Goal: Information Seeking & Learning: Learn about a topic

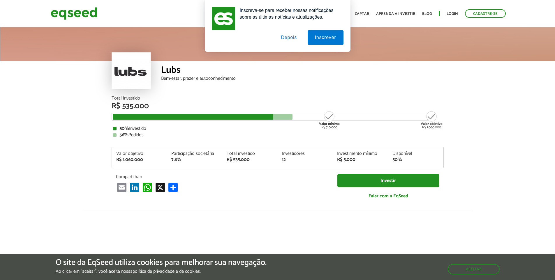
click at [291, 38] on button "Depois" at bounding box center [289, 37] width 31 height 15
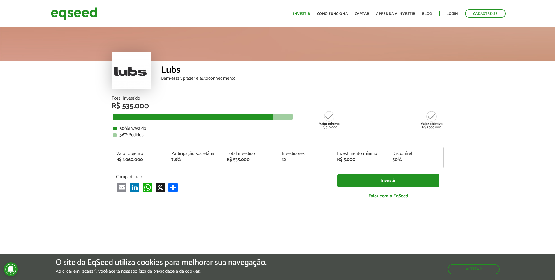
click at [308, 16] on link "Investir" at bounding box center [301, 14] width 17 height 4
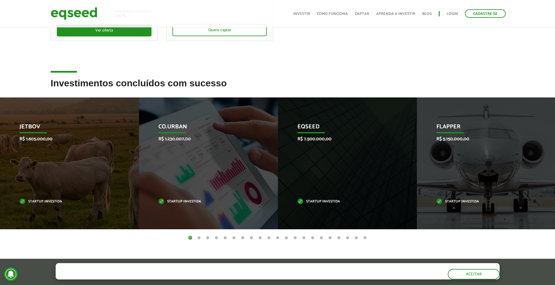
scroll to position [191, 0]
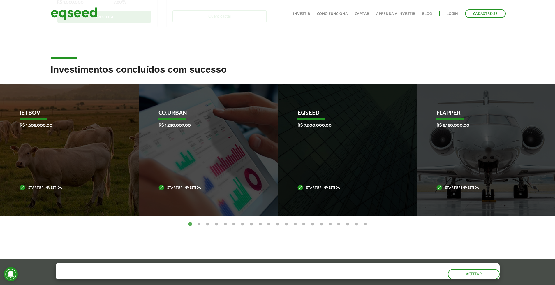
click at [199, 225] on button "2" at bounding box center [199, 224] width 6 height 6
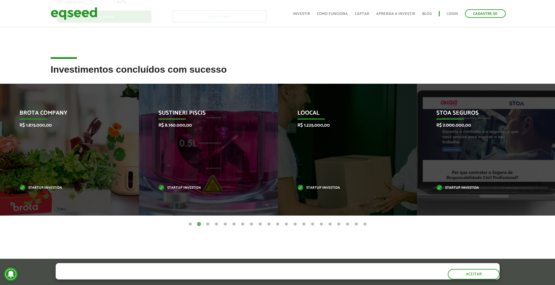
click at [206, 223] on button "3" at bounding box center [208, 224] width 6 height 6
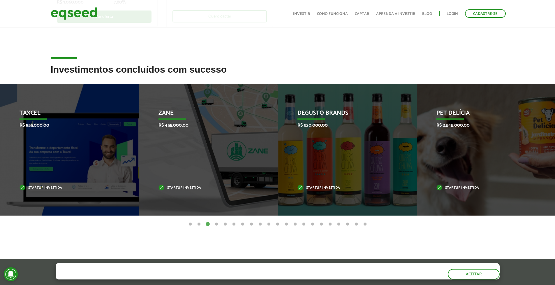
click at [216, 224] on button "4" at bounding box center [217, 224] width 6 height 6
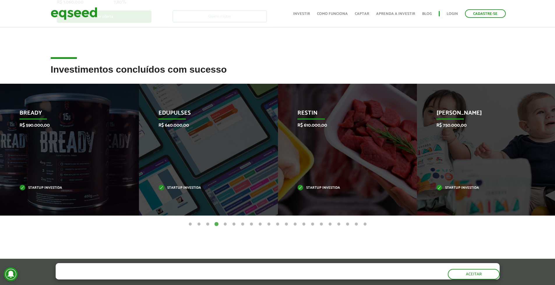
click at [209, 224] on button "3" at bounding box center [208, 224] width 6 height 6
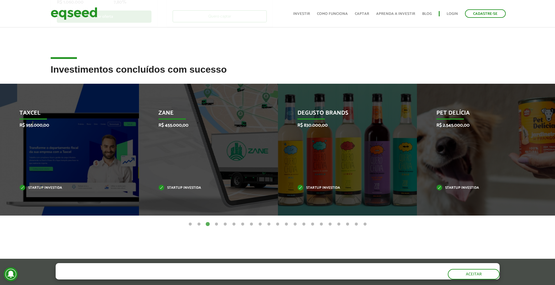
click at [215, 224] on button "4" at bounding box center [217, 224] width 6 height 6
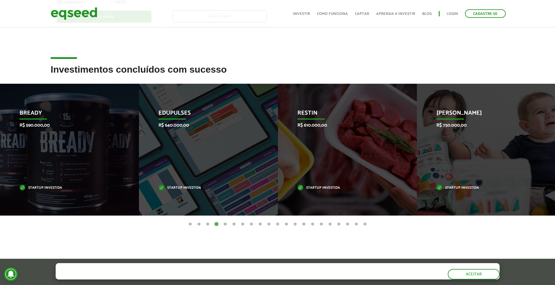
click at [225, 222] on button "5" at bounding box center [225, 224] width 6 height 6
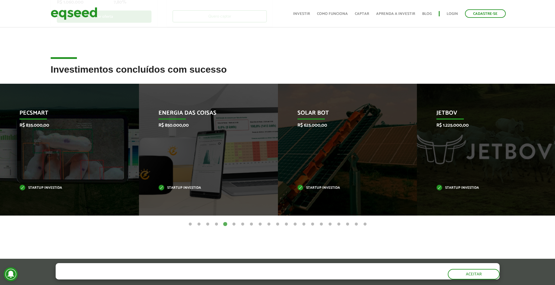
click at [234, 223] on button "6" at bounding box center [234, 224] width 6 height 6
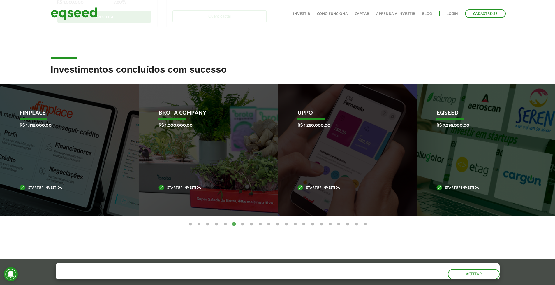
click at [244, 224] on button "7" at bounding box center [243, 224] width 6 height 6
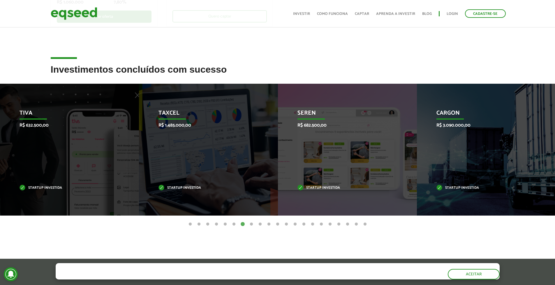
click at [252, 224] on button "8" at bounding box center [252, 224] width 6 height 6
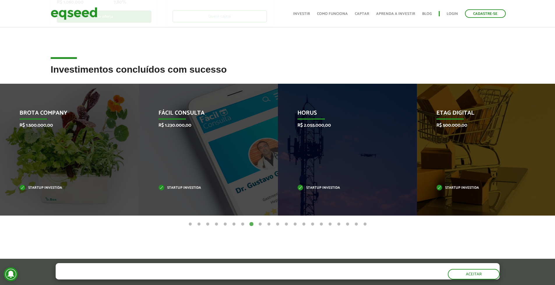
click at [261, 223] on button "9" at bounding box center [260, 224] width 6 height 6
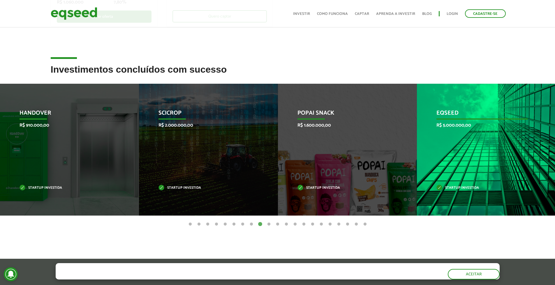
click at [442, 157] on div "EqSeed R$ 5.000.000,00 Startup investida" at bounding box center [482, 150] width 130 height 132
click at [437, 205] on div "EqSeed R$ 5.000.000,00 Startup investida" at bounding box center [482, 150] width 130 height 132
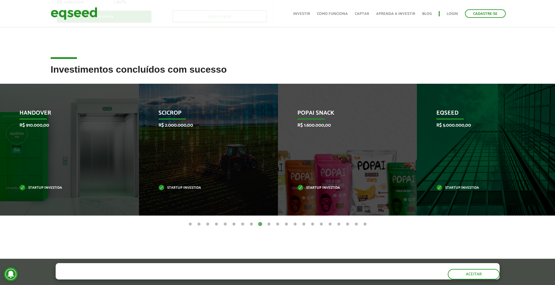
click at [266, 224] on button "10" at bounding box center [269, 224] width 6 height 6
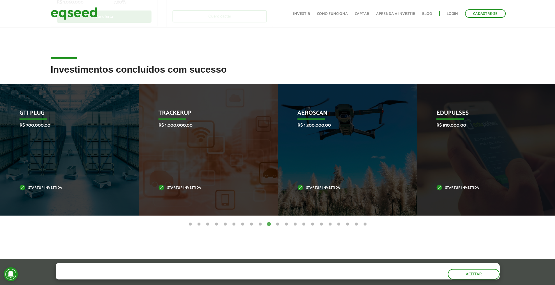
click at [276, 224] on button "11" at bounding box center [278, 224] width 6 height 6
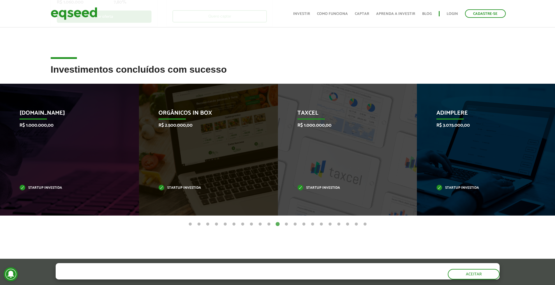
click at [286, 224] on button "12" at bounding box center [287, 224] width 6 height 6
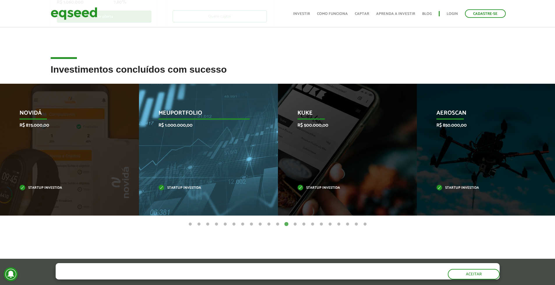
click at [213, 126] on p "R$ 1.000.000,00" at bounding box center [204, 125] width 91 height 6
click at [219, 108] on div "MeuPortfolio R$ 1.000.000,00 Startup investida" at bounding box center [204, 150] width 130 height 132
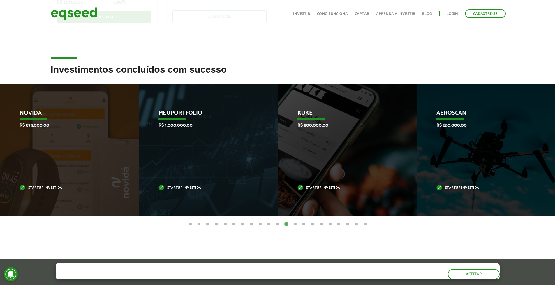
click at [296, 223] on button "13" at bounding box center [295, 224] width 6 height 6
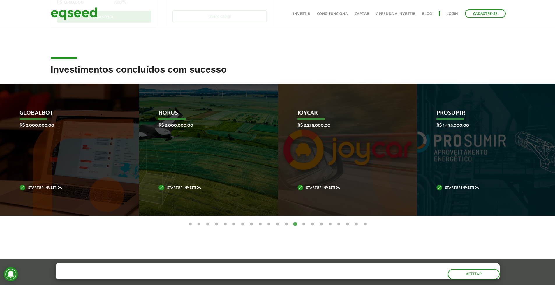
click at [304, 224] on button "14" at bounding box center [304, 224] width 6 height 6
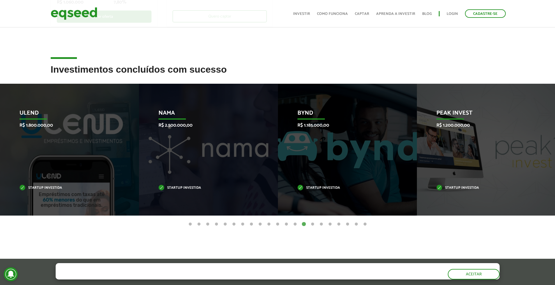
click at [314, 225] on button "15" at bounding box center [313, 224] width 6 height 6
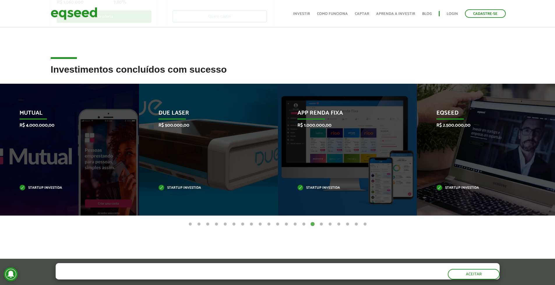
click at [324, 223] on button "16" at bounding box center [322, 224] width 6 height 6
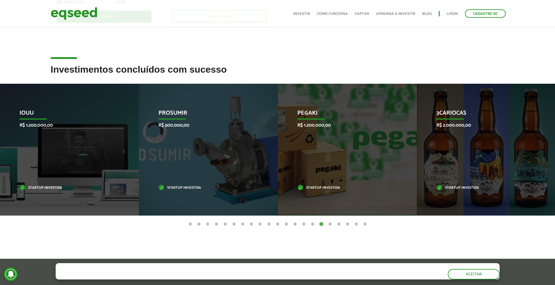
click at [329, 223] on button "17" at bounding box center [330, 224] width 6 height 6
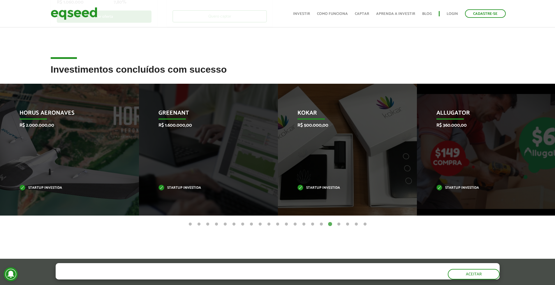
click at [339, 224] on button "18" at bounding box center [339, 224] width 6 height 6
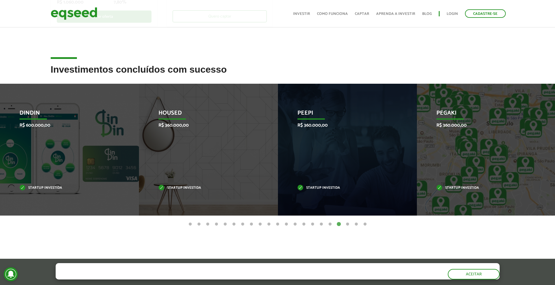
click at [347, 224] on button "19" at bounding box center [348, 224] width 6 height 6
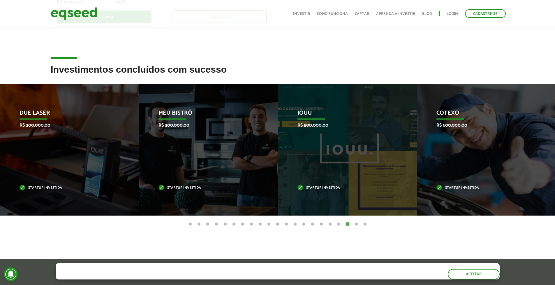
click at [358, 222] on button "20" at bounding box center [357, 224] width 6 height 6
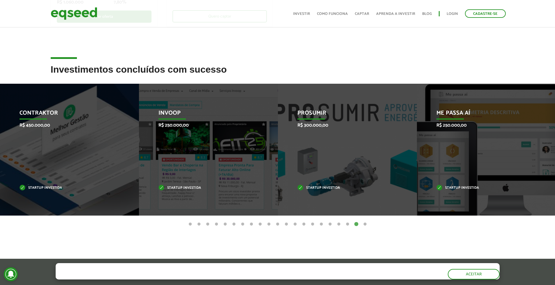
click at [364, 223] on button "21" at bounding box center [365, 224] width 6 height 6
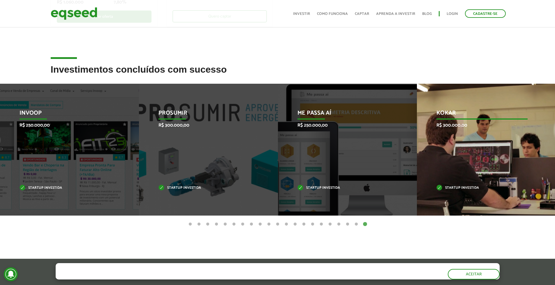
click at [476, 114] on p "Kokar" at bounding box center [482, 115] width 91 height 10
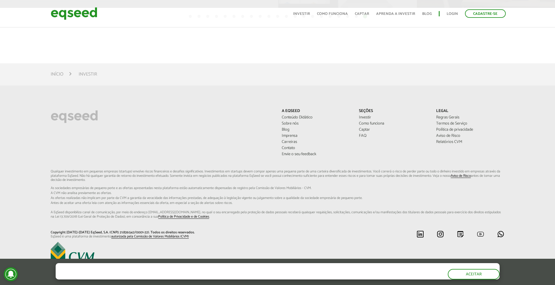
scroll to position [402, 0]
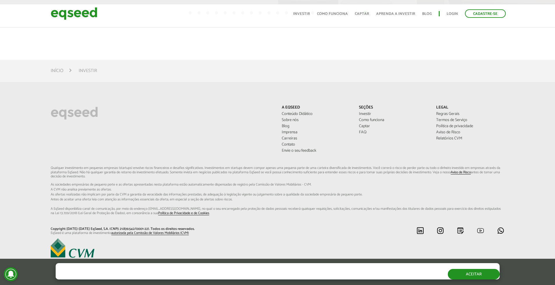
click at [475, 275] on button "Aceitar" at bounding box center [474, 274] width 52 height 10
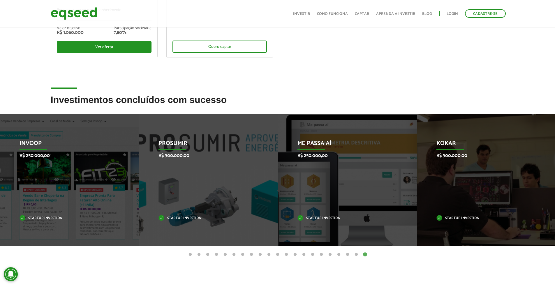
scroll to position [0, 0]
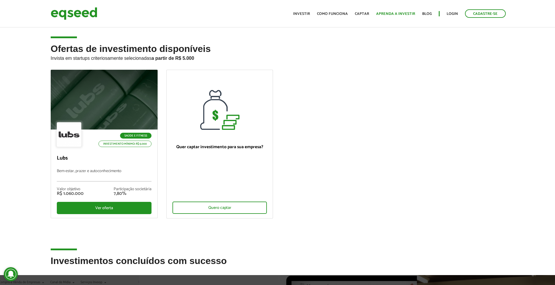
click at [385, 15] on link "Aprenda a investir" at bounding box center [395, 14] width 39 height 4
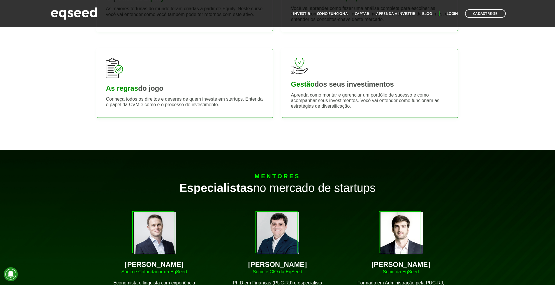
scroll to position [388, 0]
